Goal: Transaction & Acquisition: Purchase product/service

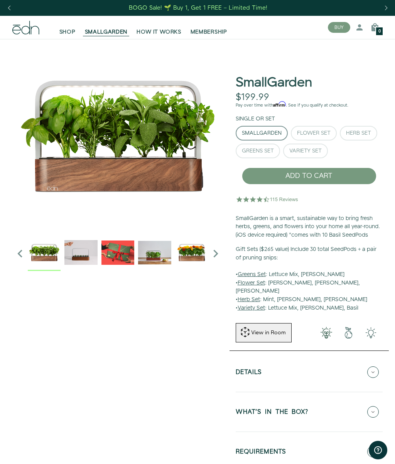
scroll to position [0, 1]
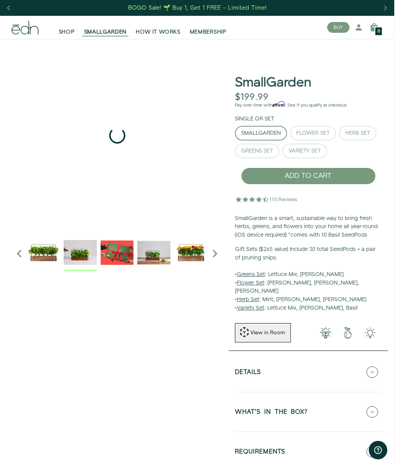
click at [84, 251] on img "2 / 6" at bounding box center [80, 252] width 33 height 33
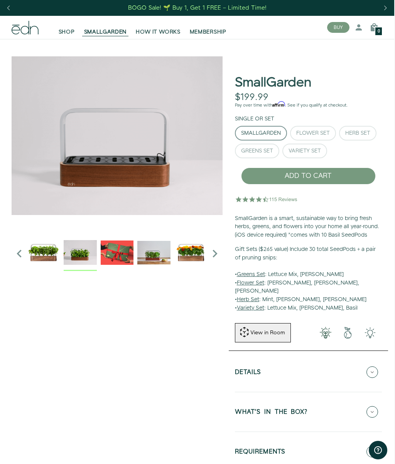
click at [118, 259] on img "3 / 6" at bounding box center [117, 252] width 33 height 33
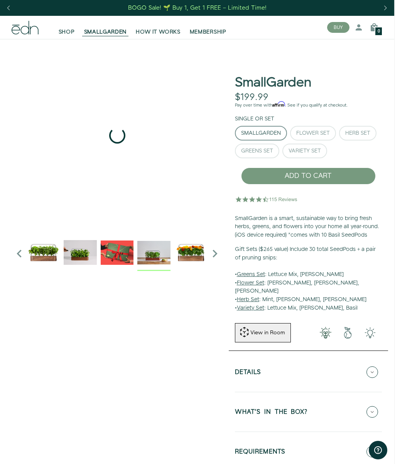
click at [155, 253] on img "4 / 6" at bounding box center [153, 252] width 33 height 33
click at [194, 254] on img "5 / 6" at bounding box center [190, 252] width 33 height 33
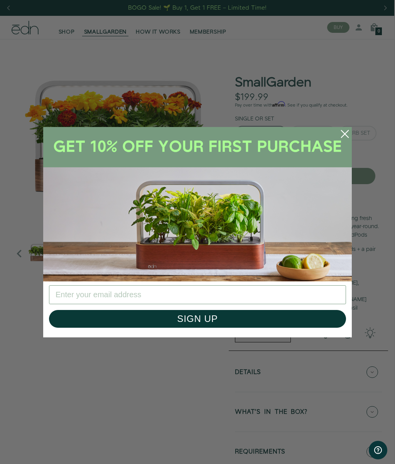
click at [322, 209] on img "POPUP Form" at bounding box center [197, 204] width 309 height 154
click at [99, 292] on input "Enter your email address" at bounding box center [197, 294] width 297 height 19
type input "[EMAIL_ADDRESS][DOMAIN_NAME]"
click at [190, 315] on button "SIGN UP" at bounding box center [197, 319] width 297 height 18
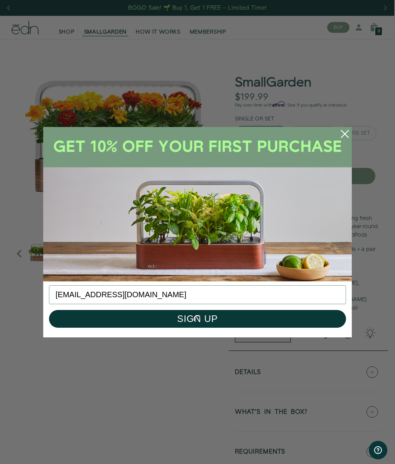
click at [341, 134] on circle "Close dialog" at bounding box center [344, 133] width 17 height 17
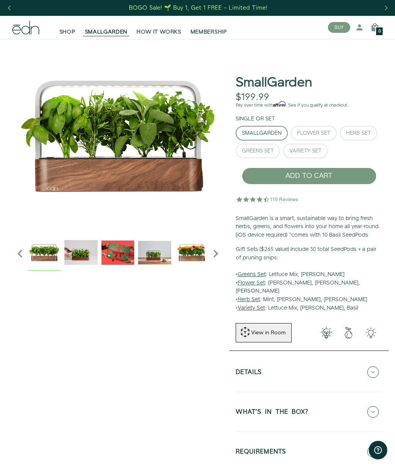
click at [353, 132] on div "Herb Set" at bounding box center [358, 132] width 25 height 5
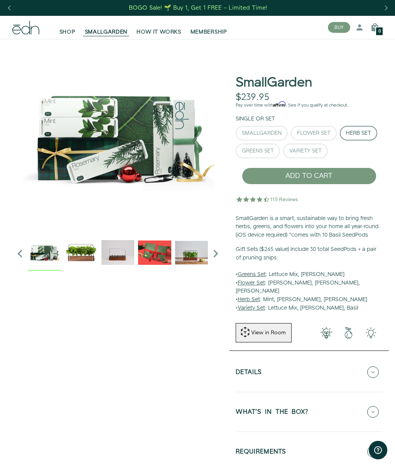
click at [309, 144] on button "Variety Set" at bounding box center [305, 150] width 45 height 15
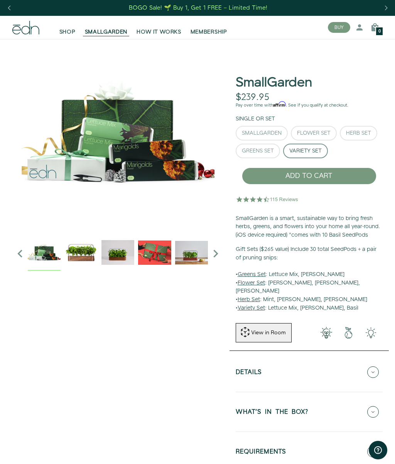
click at [318, 131] on div "Flower Set" at bounding box center [314, 132] width 34 height 5
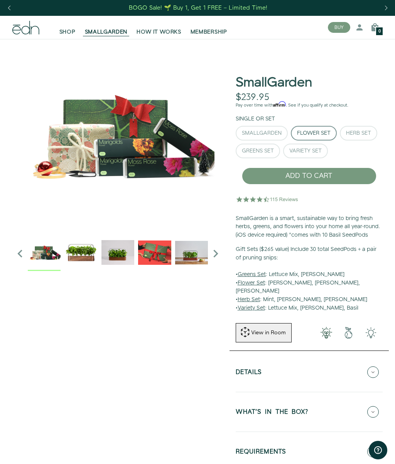
click at [266, 148] on div "Greens Set" at bounding box center [258, 150] width 32 height 5
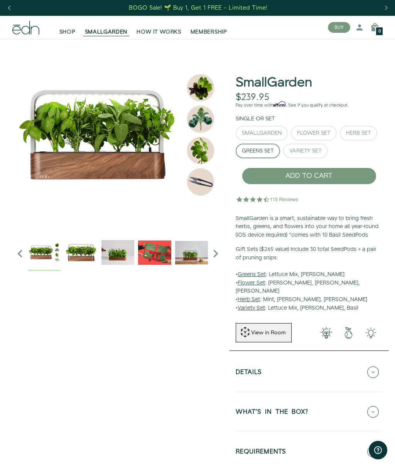
click at [200, 81] on img at bounding box center [117, 135] width 211 height 193
click at [206, 115] on img at bounding box center [117, 135] width 211 height 193
click at [204, 155] on img at bounding box center [117, 135] width 211 height 193
click at [39, 247] on img at bounding box center [44, 252] width 33 height 33
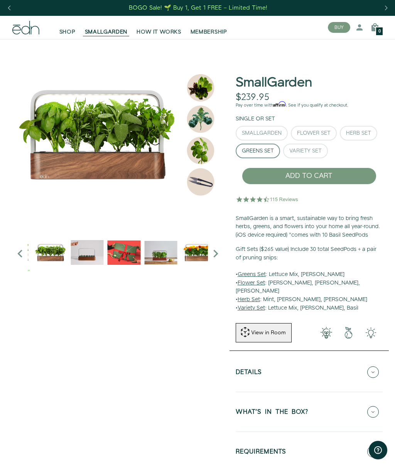
click at [266, 131] on div "SmallGarden" at bounding box center [262, 132] width 40 height 5
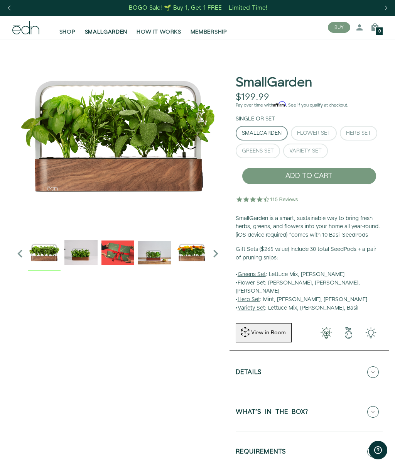
click at [314, 130] on div "Flower Set" at bounding box center [314, 132] width 34 height 5
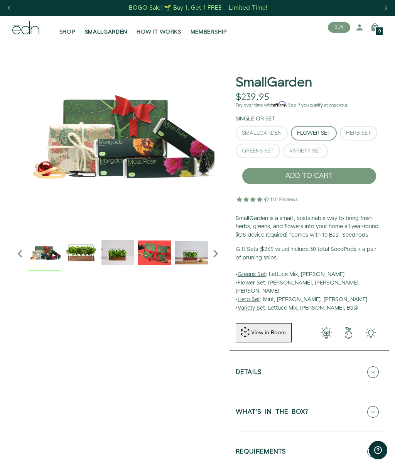
click at [353, 130] on div "Herb Set" at bounding box center [358, 132] width 25 height 5
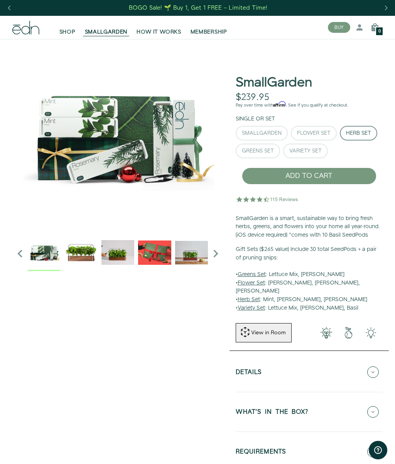
click at [258, 150] on div "Greens Set" at bounding box center [258, 150] width 32 height 5
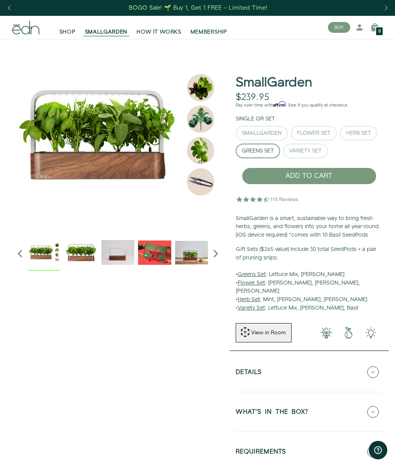
click at [314, 149] on div "Variety Set" at bounding box center [305, 150] width 32 height 5
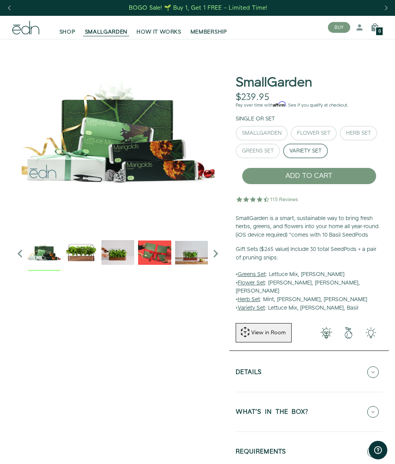
click at [268, 127] on button "SmallGarden" at bounding box center [262, 133] width 52 height 15
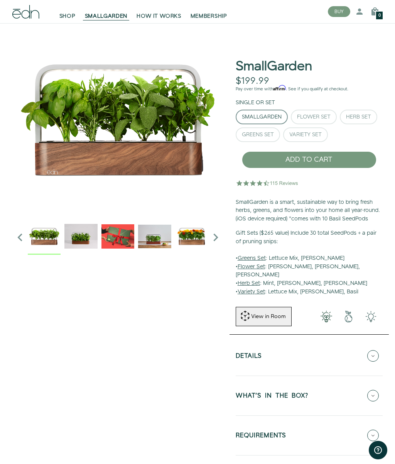
scroll to position [15, 0]
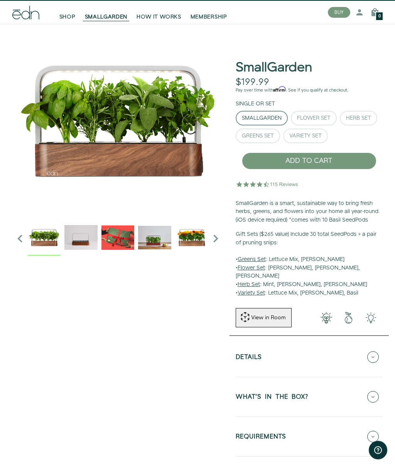
click at [349, 116] on div "Herb Set" at bounding box center [358, 117] width 25 height 5
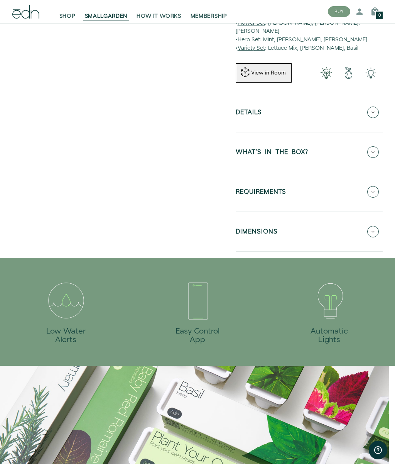
scroll to position [241, 0]
